Goal: Information Seeking & Learning: Learn about a topic

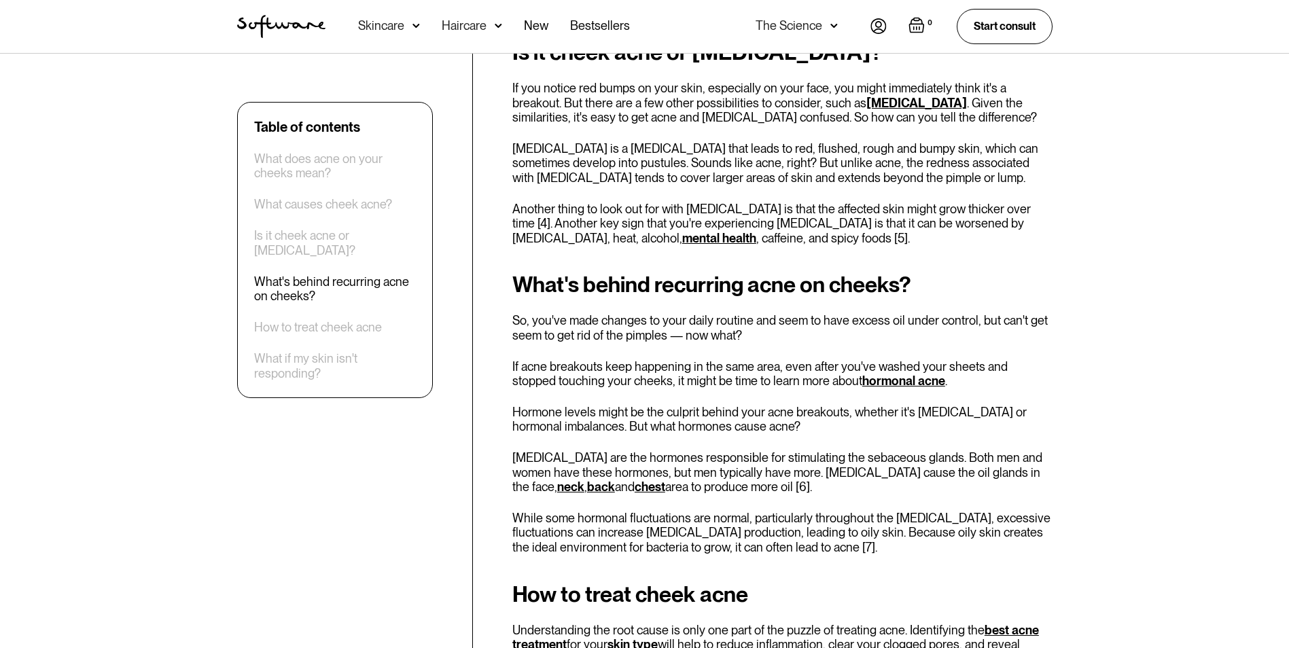
scroll to position [2474, 0]
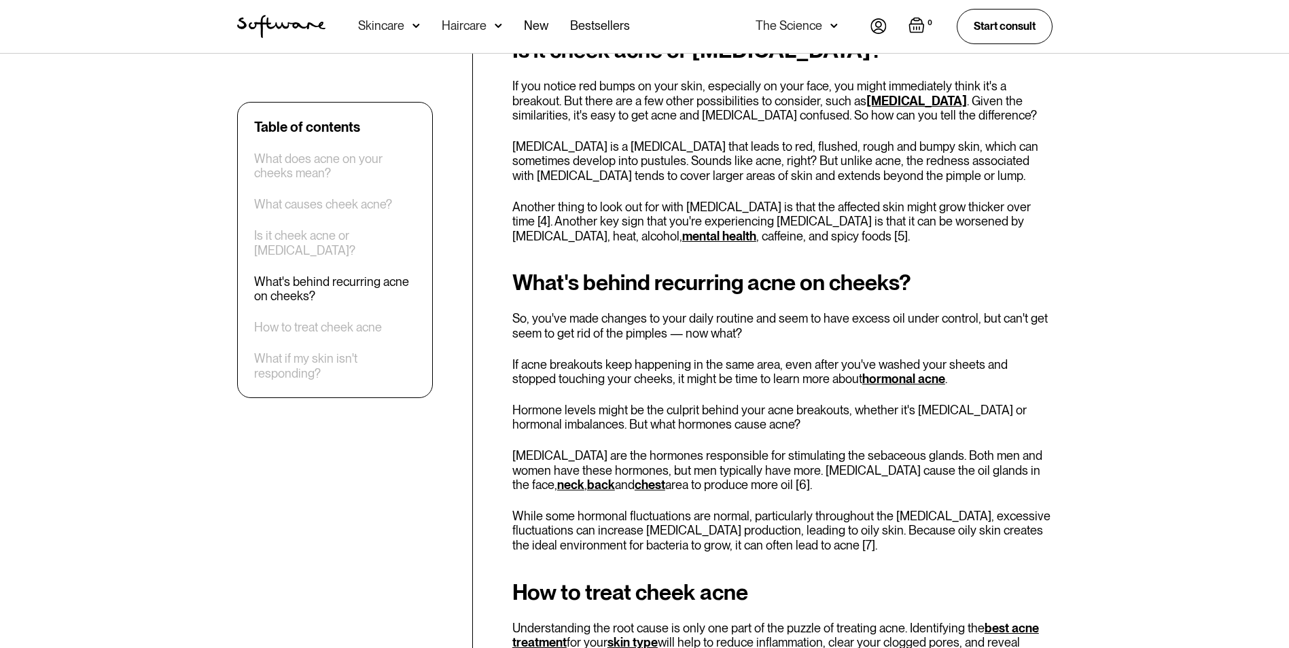
click at [606, 366] on p "If acne breakouts keep happening in the same area, even after you've washed you…" at bounding box center [783, 372] width 540 height 29
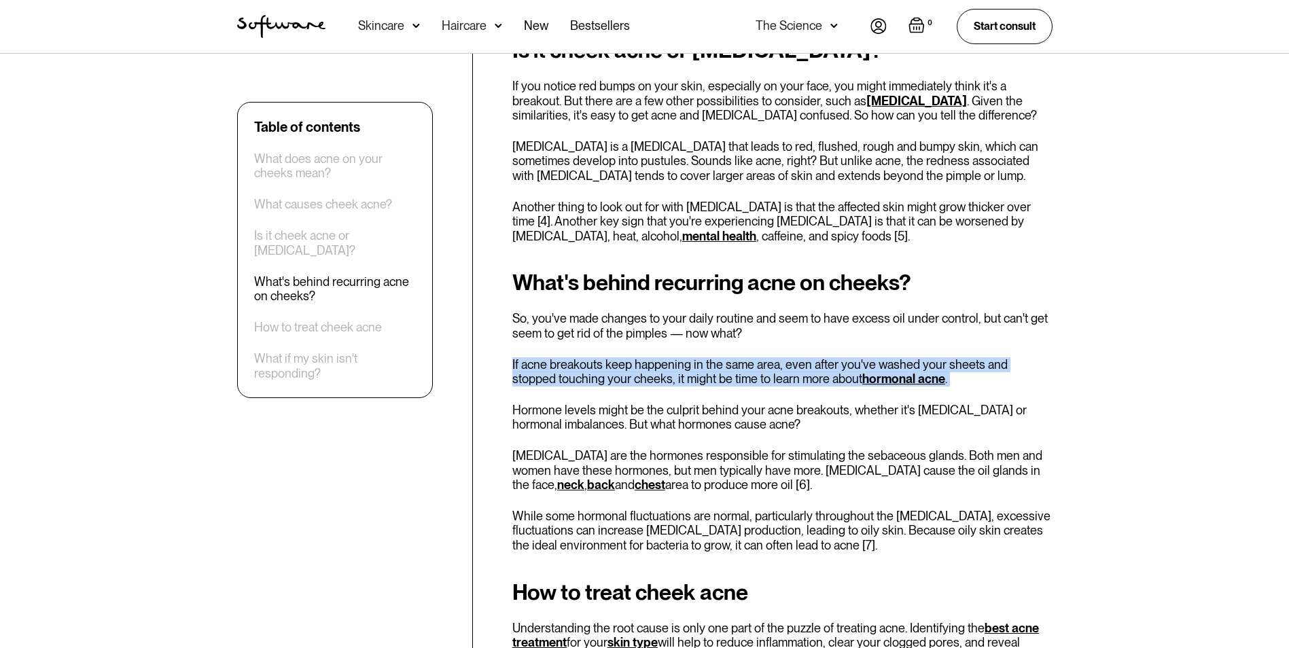
click at [606, 366] on p "If acne breakouts keep happening in the same area, even after you've washed you…" at bounding box center [783, 372] width 540 height 29
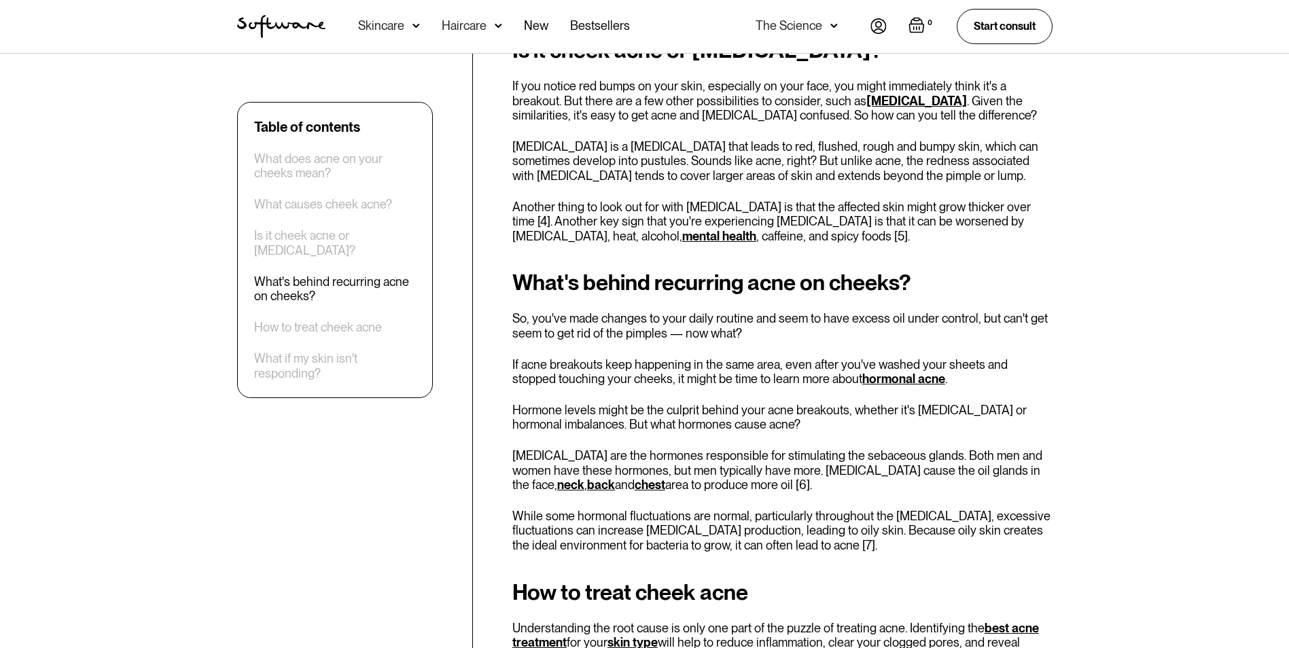
drag, startPoint x: 606, startPoint y: 366, endPoint x: 553, endPoint y: 390, distance: 58.7
click at [553, 390] on div "What's behind recurring acne on cheeks? So, you've made changes to your daily r…" at bounding box center [783, 412] width 540 height 282
click at [547, 386] on p "If acne breakouts keep happening in the same area, even after you've washed you…" at bounding box center [783, 372] width 540 height 29
click at [547, 385] on p "If acne breakouts keep happening in the same area, even after you've washed you…" at bounding box center [783, 372] width 540 height 29
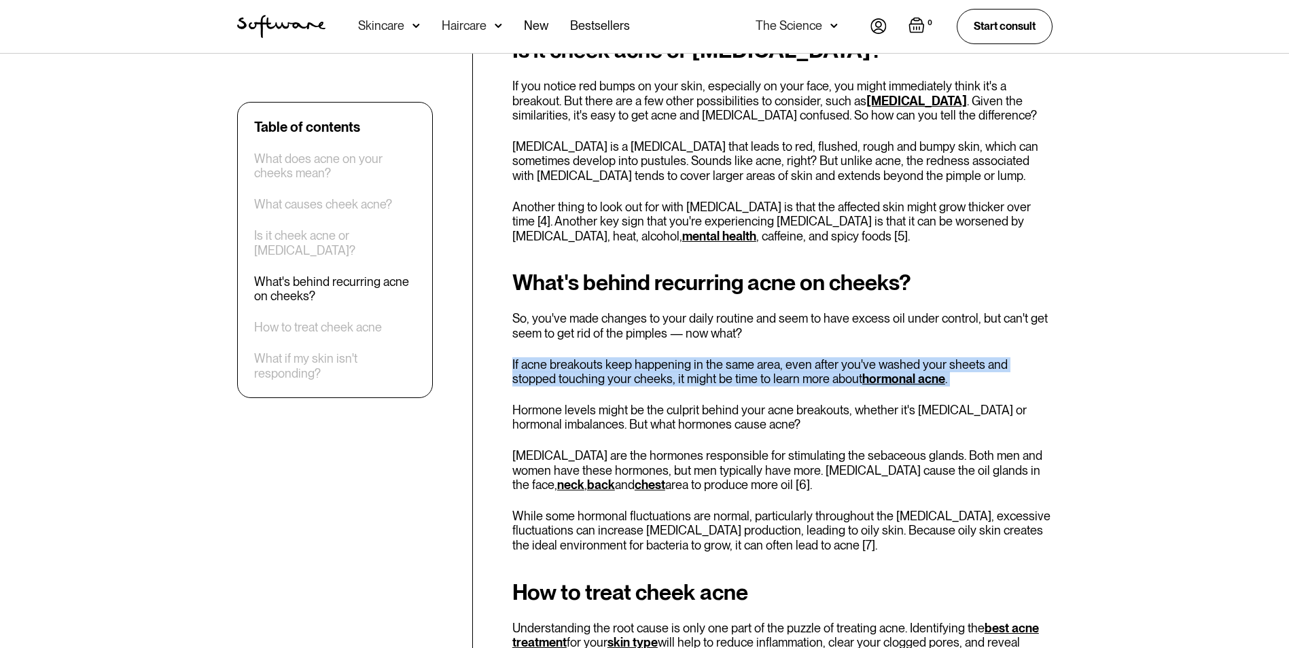
click at [547, 385] on p "If acne breakouts keep happening in the same area, even after you've washed you…" at bounding box center [783, 372] width 540 height 29
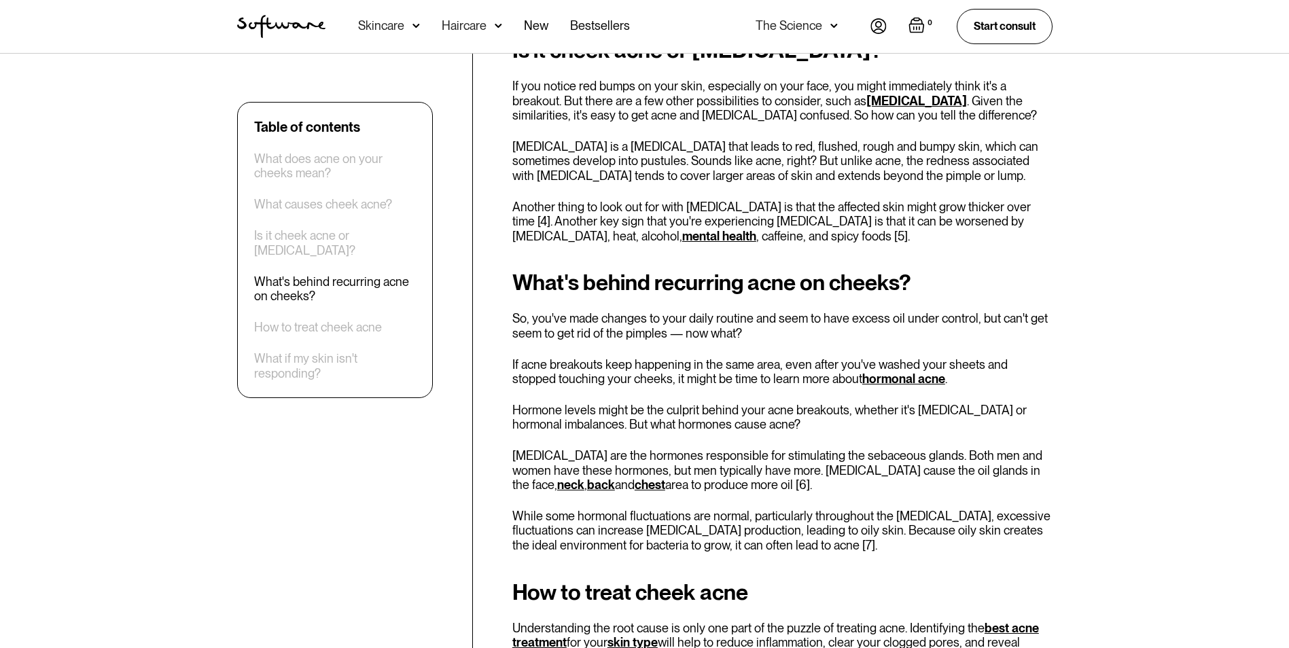
drag, startPoint x: 547, startPoint y: 385, endPoint x: 646, endPoint y: 408, distance: 101.1
click at [640, 408] on p "Hormone levels might be the culprit behind your acne breakouts, whether it's ho…" at bounding box center [783, 417] width 540 height 29
click at [629, 419] on p "Hormone levels might be the culprit behind your acne breakouts, whether it's ho…" at bounding box center [783, 417] width 540 height 29
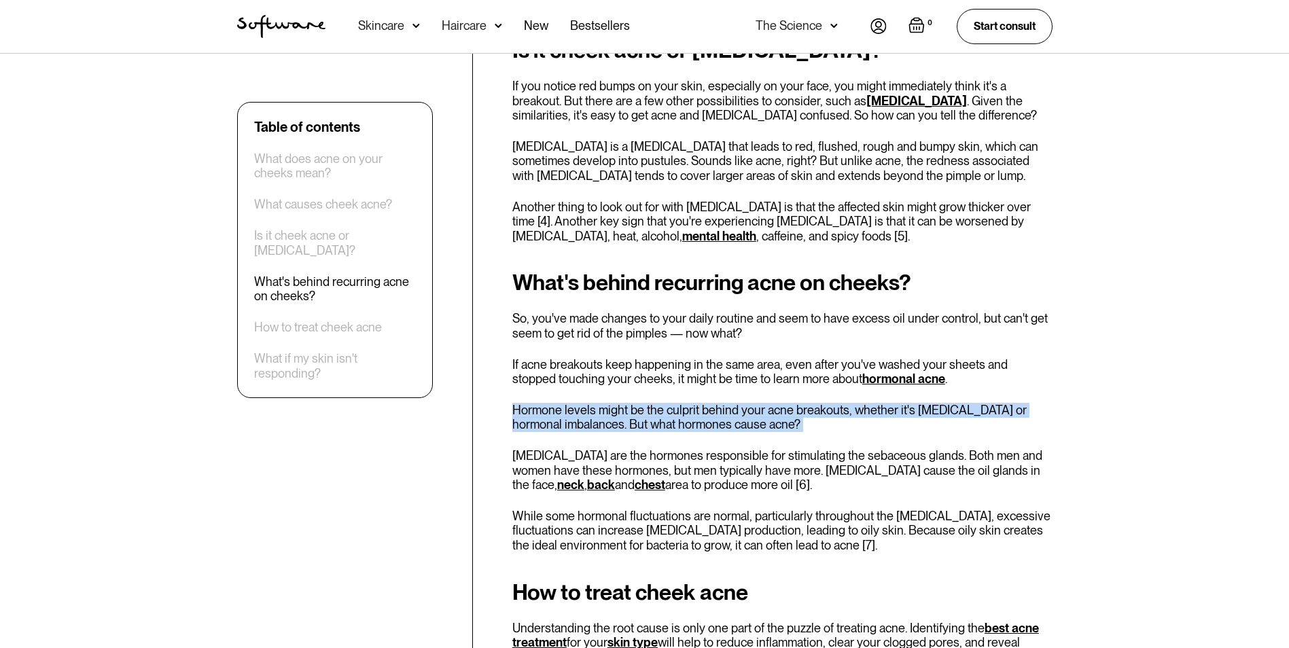
click at [629, 419] on p "Hormone levels might be the culprit behind your acne breakouts, whether it's ho…" at bounding box center [783, 417] width 540 height 29
drag, startPoint x: 629, startPoint y: 419, endPoint x: 542, endPoint y: 429, distance: 87.6
click at [542, 429] on p "Hormone levels might be the culprit behind your acne breakouts, whether it's ho…" at bounding box center [783, 417] width 540 height 29
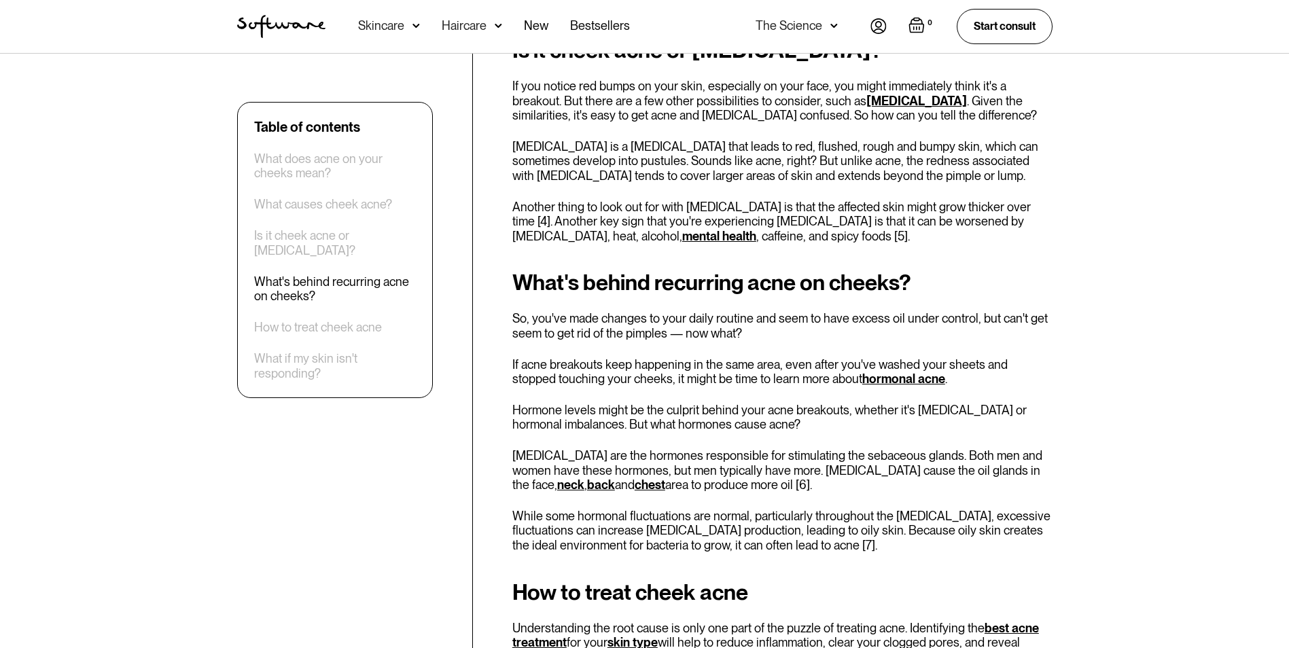
click at [561, 457] on p "Androgens are the hormones responsible for stimulating the sebaceous glands. Bo…" at bounding box center [783, 471] width 540 height 44
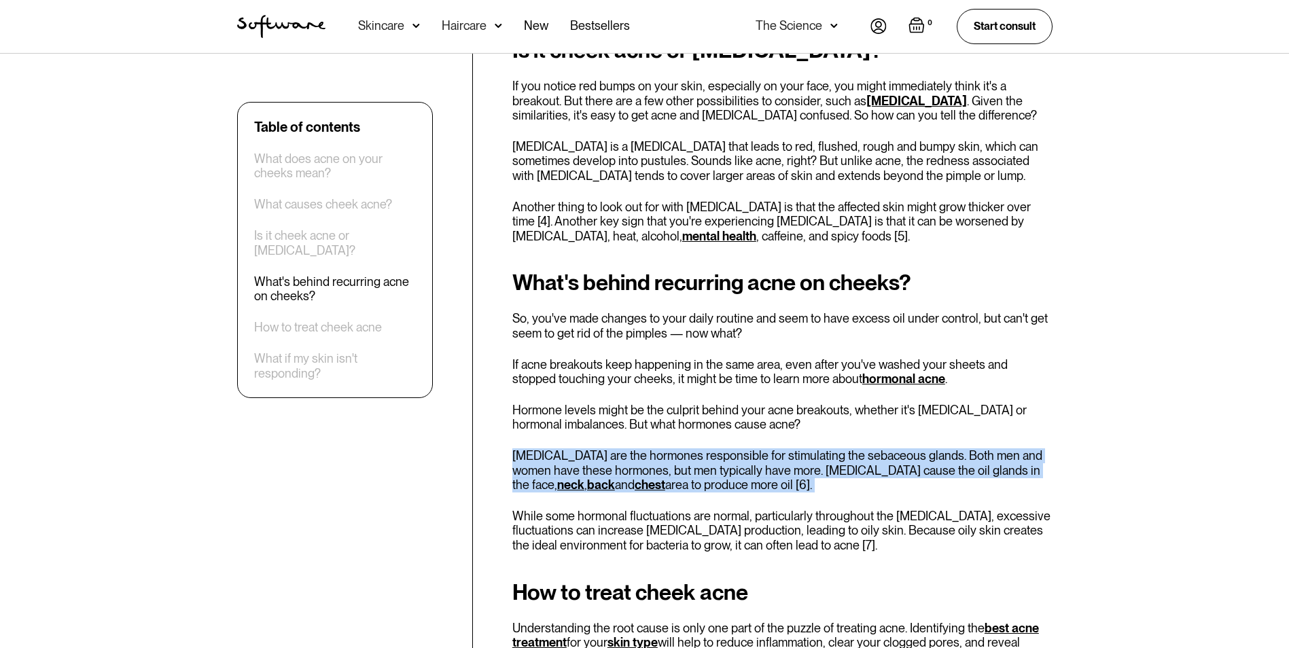
click at [561, 457] on p "Androgens are the hormones responsible for stimulating the sebaceous glands. Bo…" at bounding box center [783, 471] width 540 height 44
drag, startPoint x: 561, startPoint y: 457, endPoint x: 702, endPoint y: 468, distance: 141.8
click at [702, 468] on p "Androgens are the hormones responsible for stimulating the sebaceous glands. Bo…" at bounding box center [783, 471] width 540 height 44
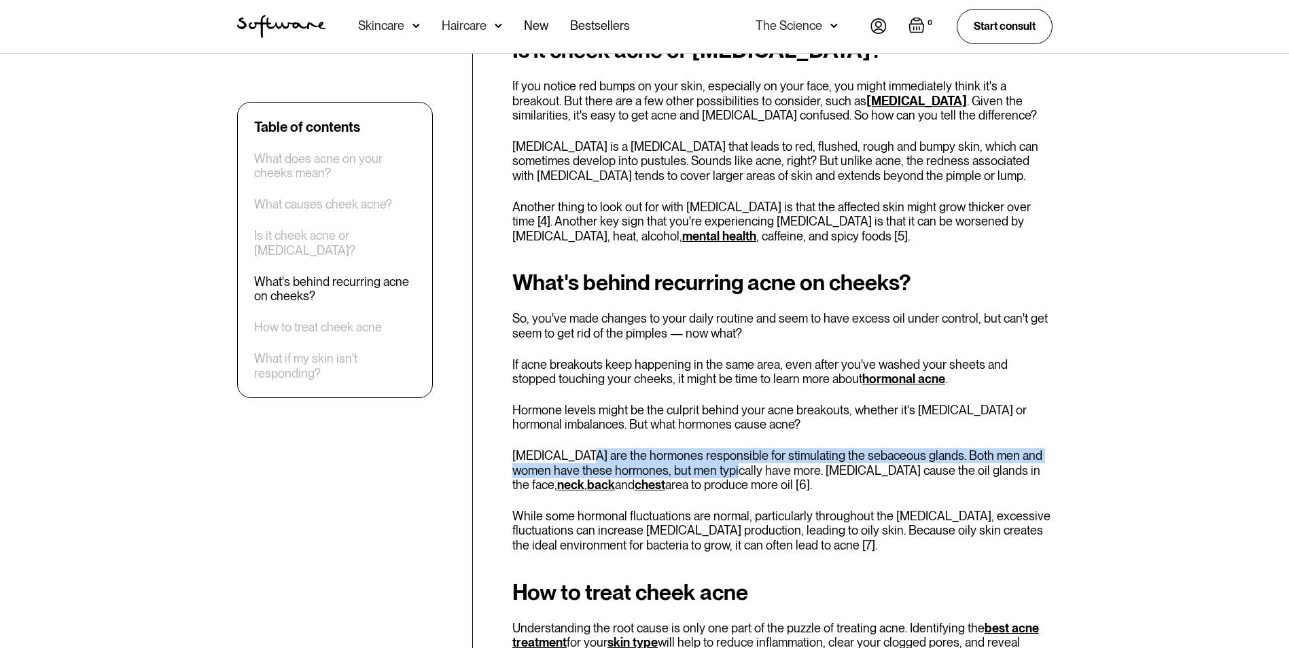
drag, startPoint x: 583, startPoint y: 457, endPoint x: 716, endPoint y: 464, distance: 134.1
click at [716, 464] on p "Androgens are the hormones responsible for stimulating the sebaceous glands. Bo…" at bounding box center [783, 471] width 540 height 44
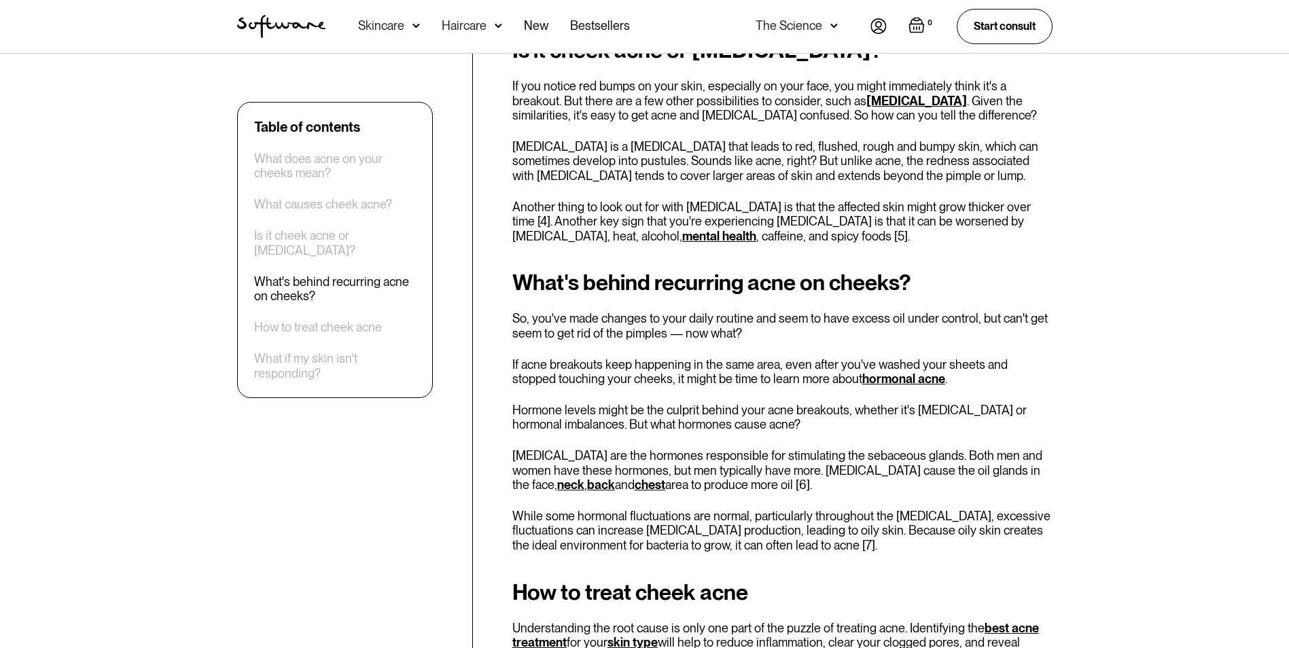
drag, startPoint x: 716, startPoint y: 464, endPoint x: 834, endPoint y: 474, distance: 118.1
click at [834, 474] on p "Androgens are the hormones responsible for stimulating the sebaceous glands. Bo…" at bounding box center [783, 471] width 540 height 44
drag, startPoint x: 633, startPoint y: 474, endPoint x: 772, endPoint y: 474, distance: 139.3
click at [772, 474] on p "Androgens are the hormones responsible for stimulating the sebaceous glands. Bo…" at bounding box center [783, 471] width 540 height 44
drag, startPoint x: 772, startPoint y: 474, endPoint x: 844, endPoint y: 477, distance: 72.1
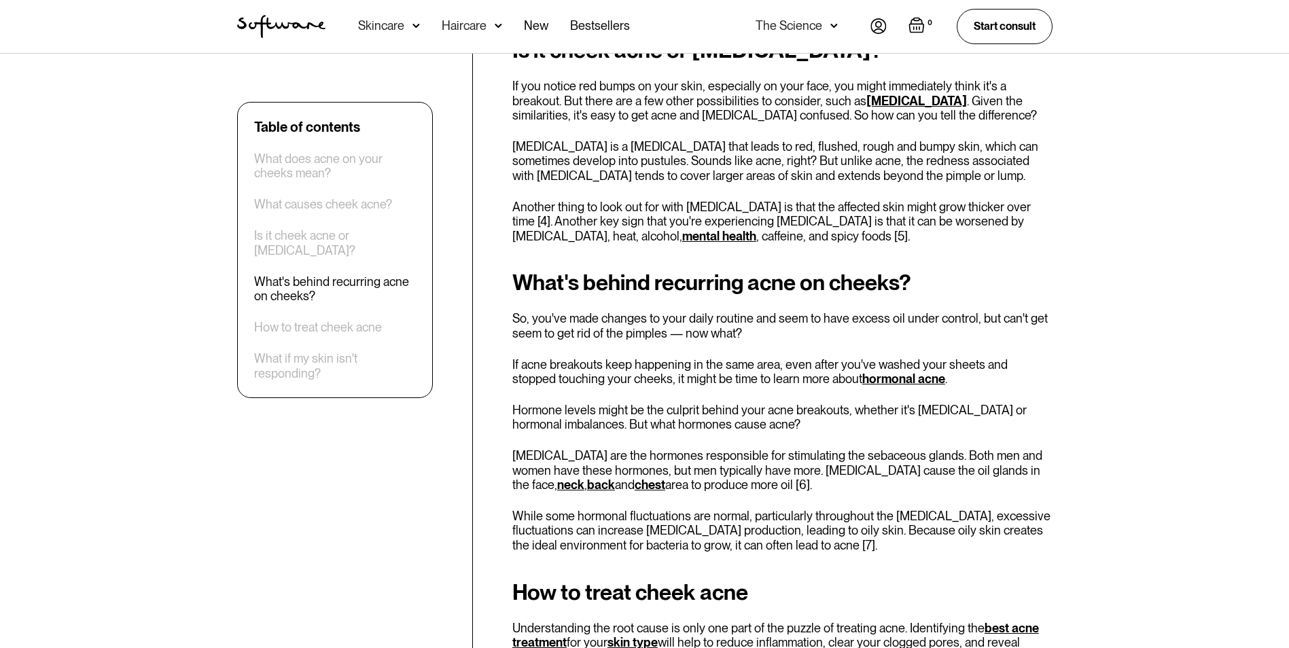
click at [843, 477] on p "Androgens are the hormones responsible for stimulating the sebaceous glands. Bo…" at bounding box center [783, 471] width 540 height 44
click at [882, 475] on p "Androgens are the hormones responsible for stimulating the sebaceous glands. Bo…" at bounding box center [783, 471] width 540 height 44
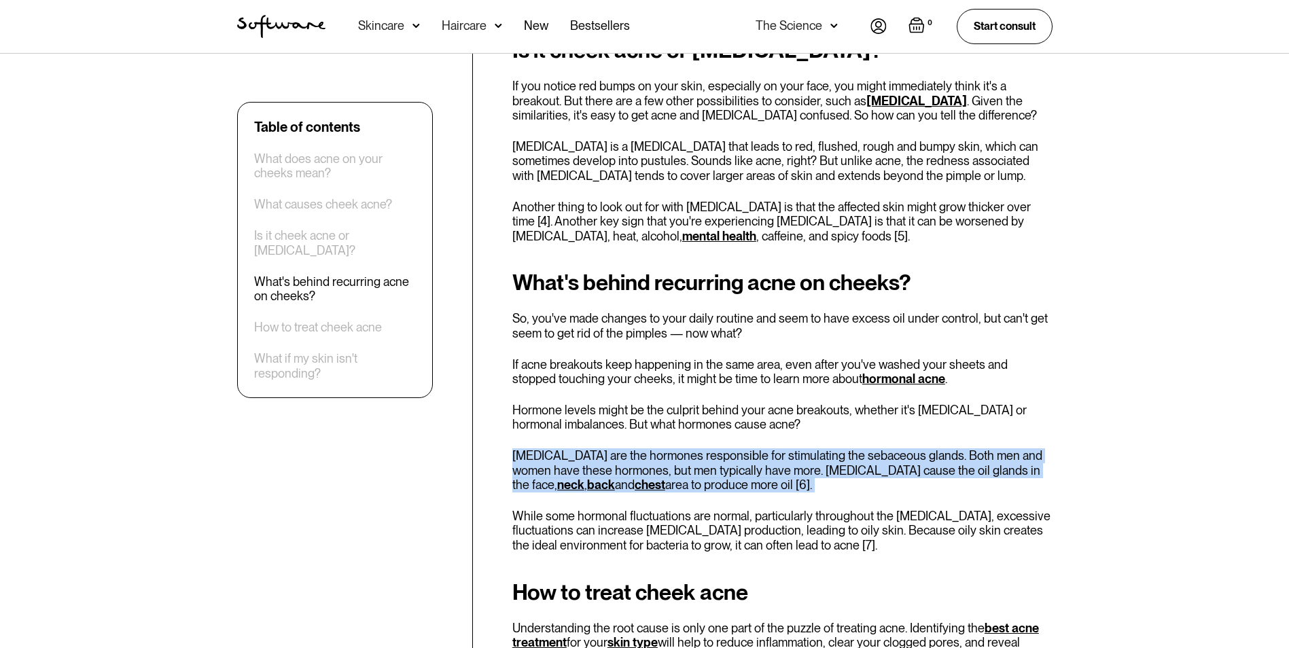
click at [882, 475] on p "Androgens are the hormones responsible for stimulating the sebaceous glands. Bo…" at bounding box center [783, 471] width 540 height 44
drag, startPoint x: 882, startPoint y: 475, endPoint x: 776, endPoint y: 473, distance: 105.4
click at [776, 473] on p "Androgens are the hormones responsible for stimulating the sebaceous glands. Bo…" at bounding box center [783, 471] width 540 height 44
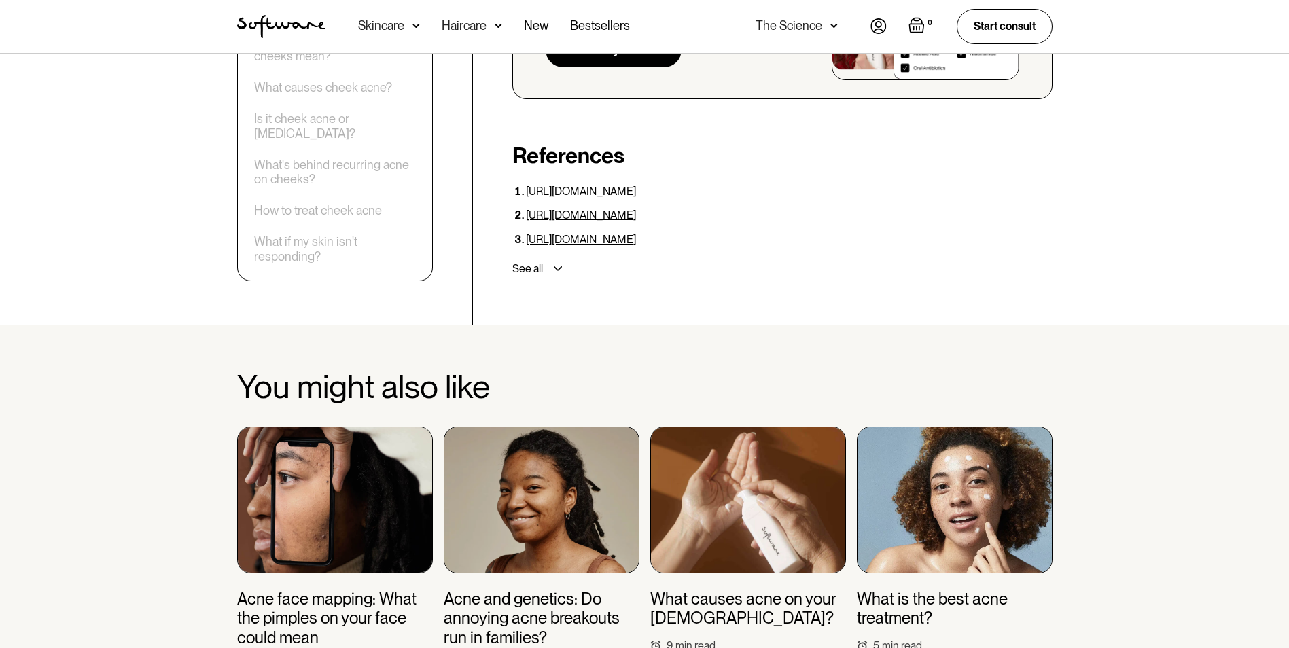
scroll to position [4001, 0]
